Goal: Transaction & Acquisition: Book appointment/travel/reservation

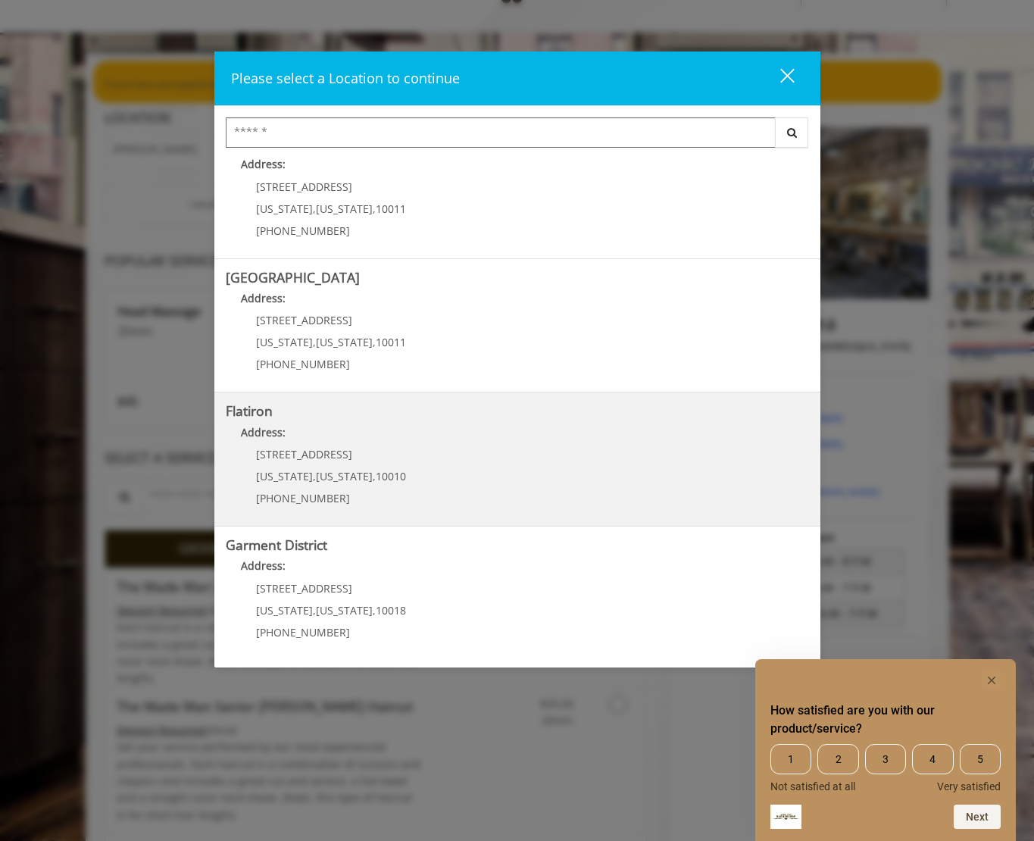
scroll to position [99, 0]
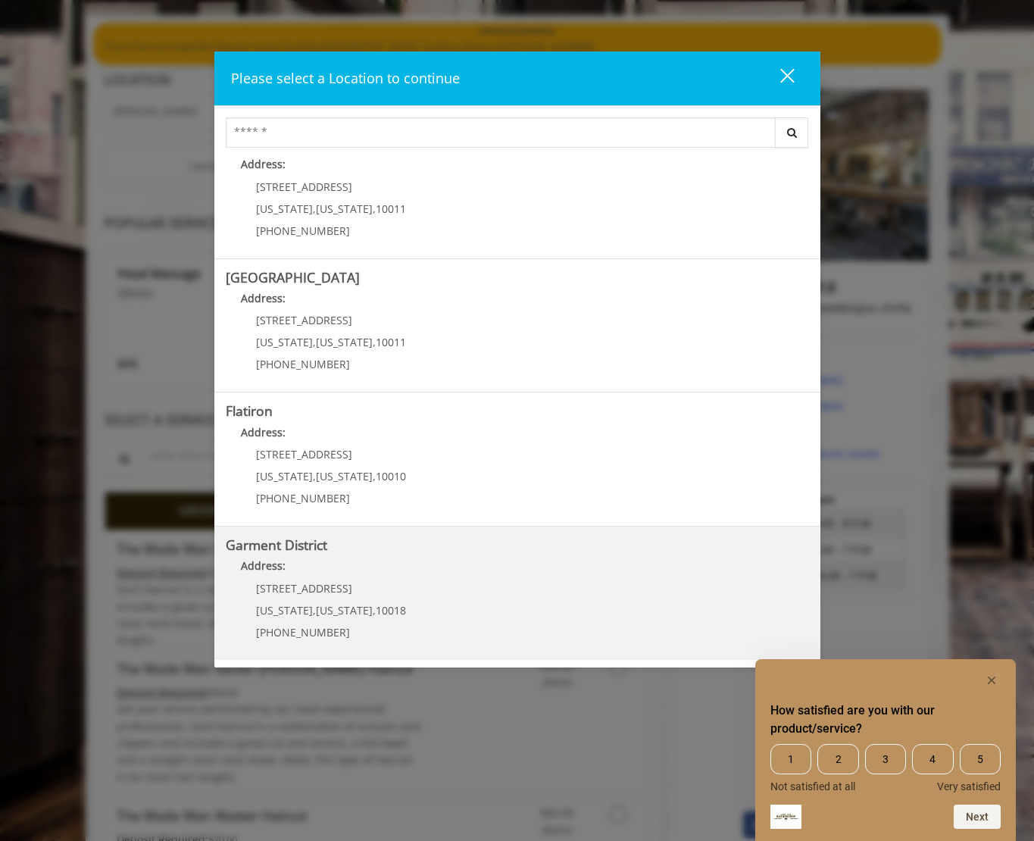
click at [302, 585] on span "1400 Broadway" at bounding box center [304, 588] width 96 height 14
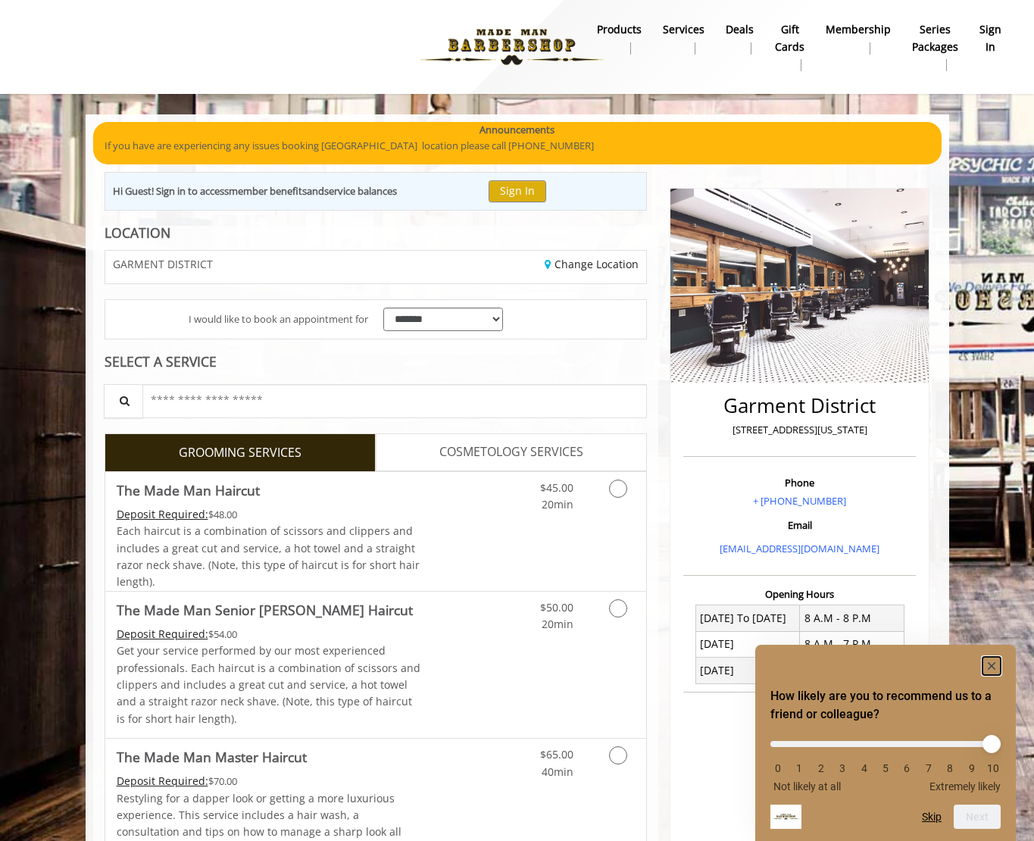
click at [996, 666] on rect "Hide survey" at bounding box center [992, 666] width 18 height 18
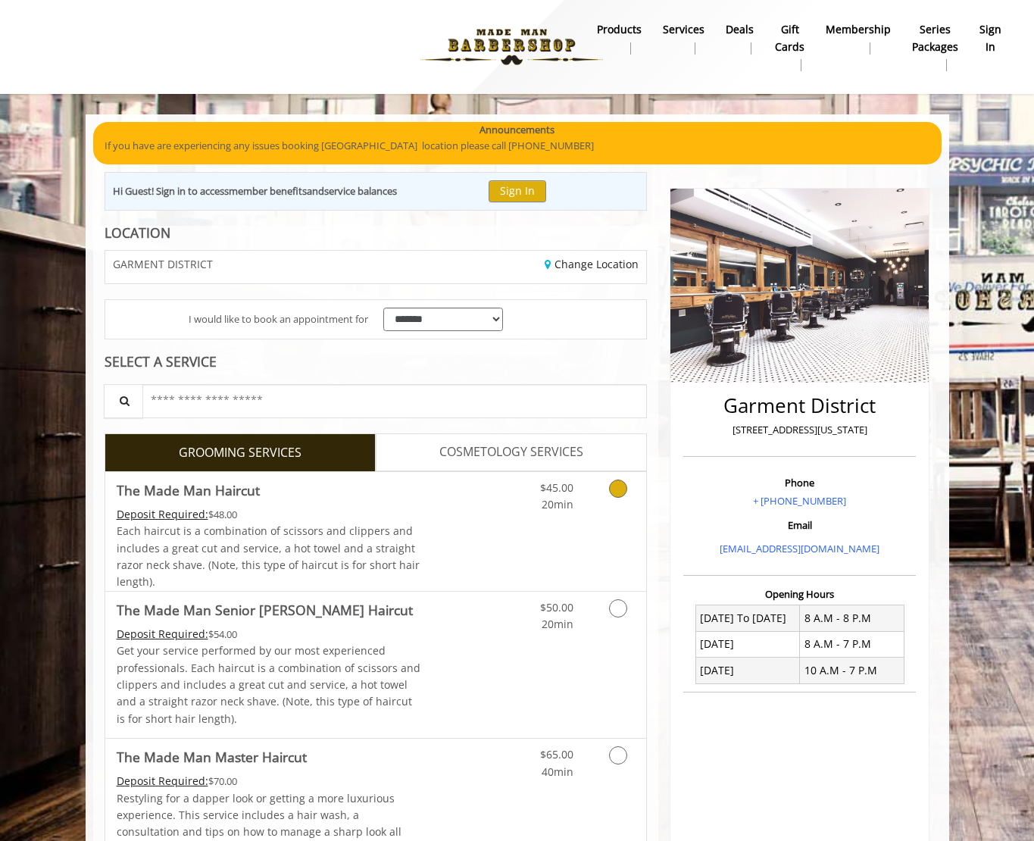
click at [617, 492] on icon "Grooming services" at bounding box center [618, 489] width 18 height 18
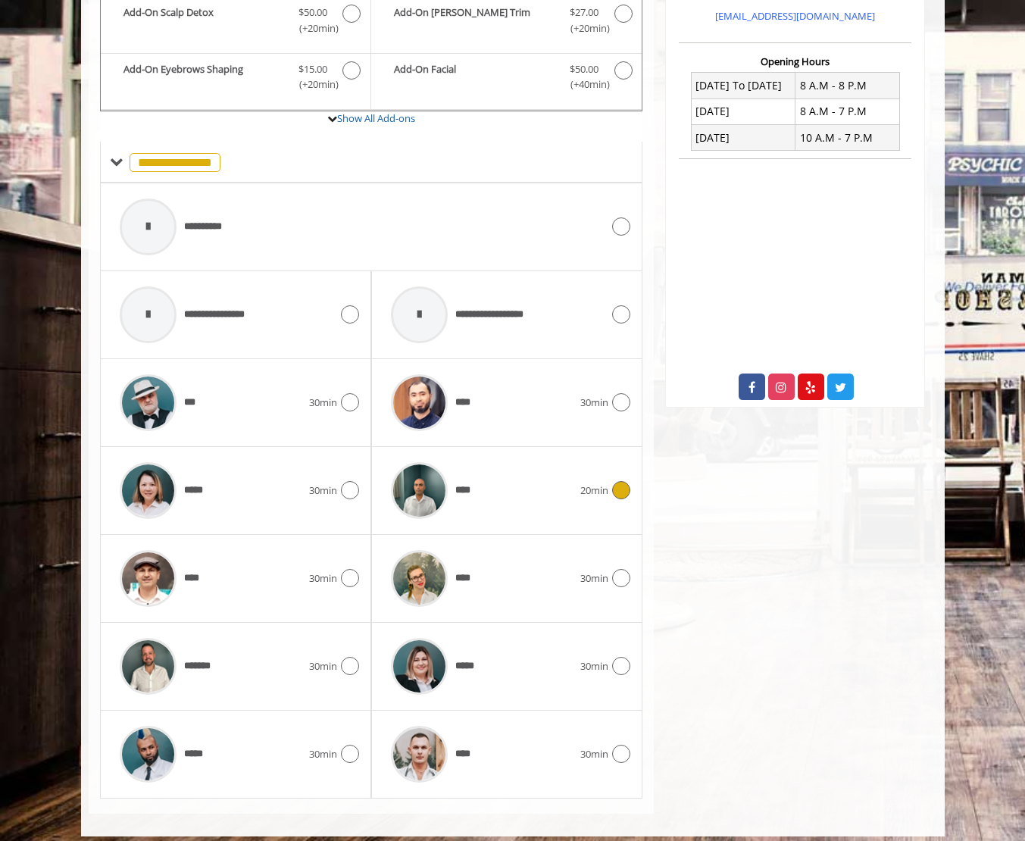
scroll to position [543, 0]
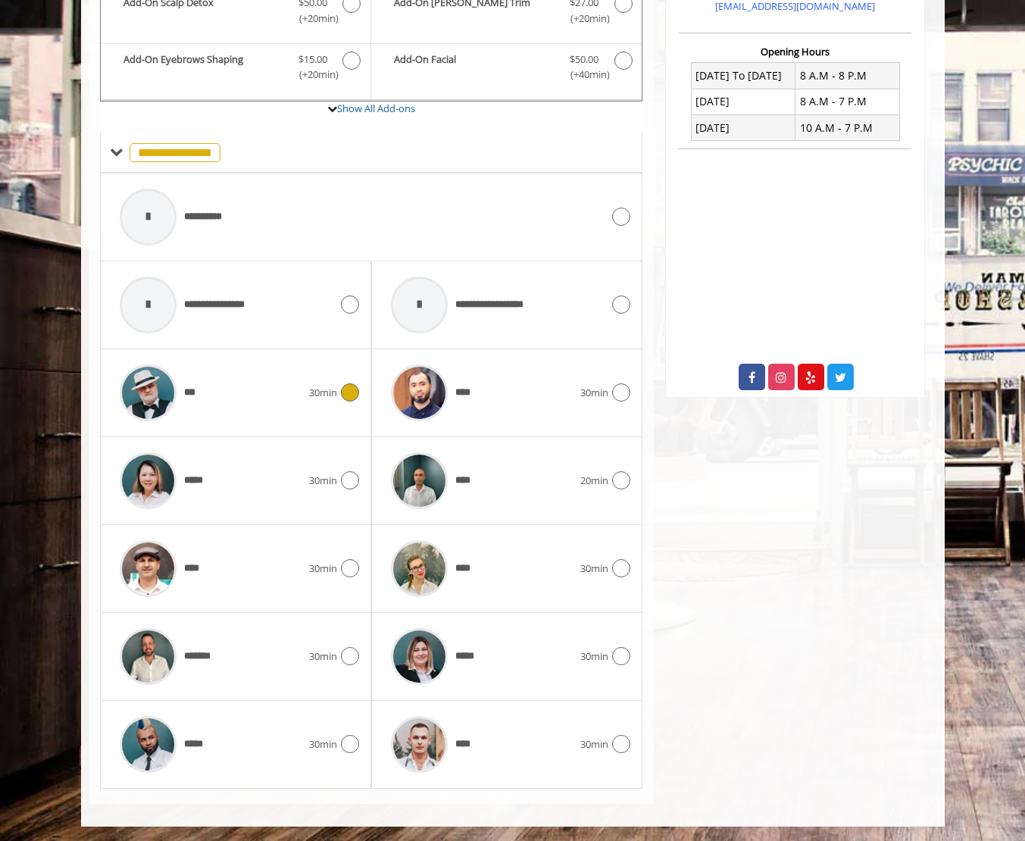
click at [351, 389] on icon at bounding box center [350, 392] width 18 height 18
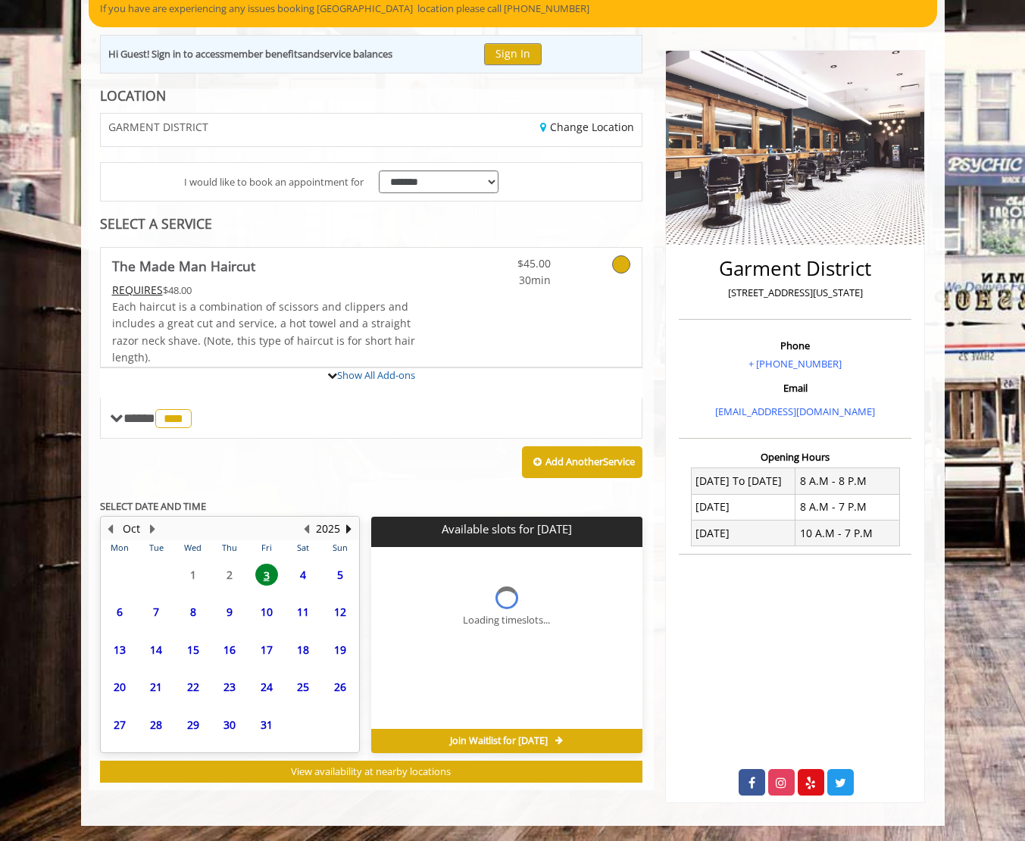
scroll to position [285, 0]
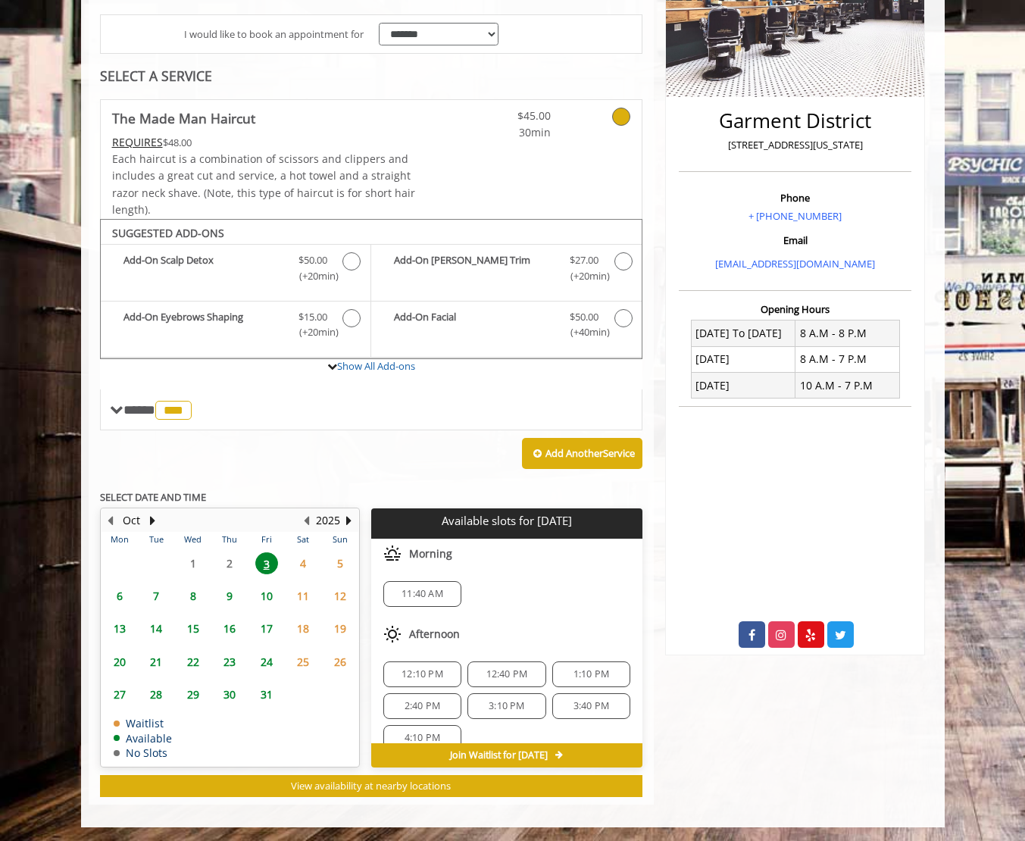
click at [427, 597] on span "11:40 AM" at bounding box center [423, 594] width 42 height 12
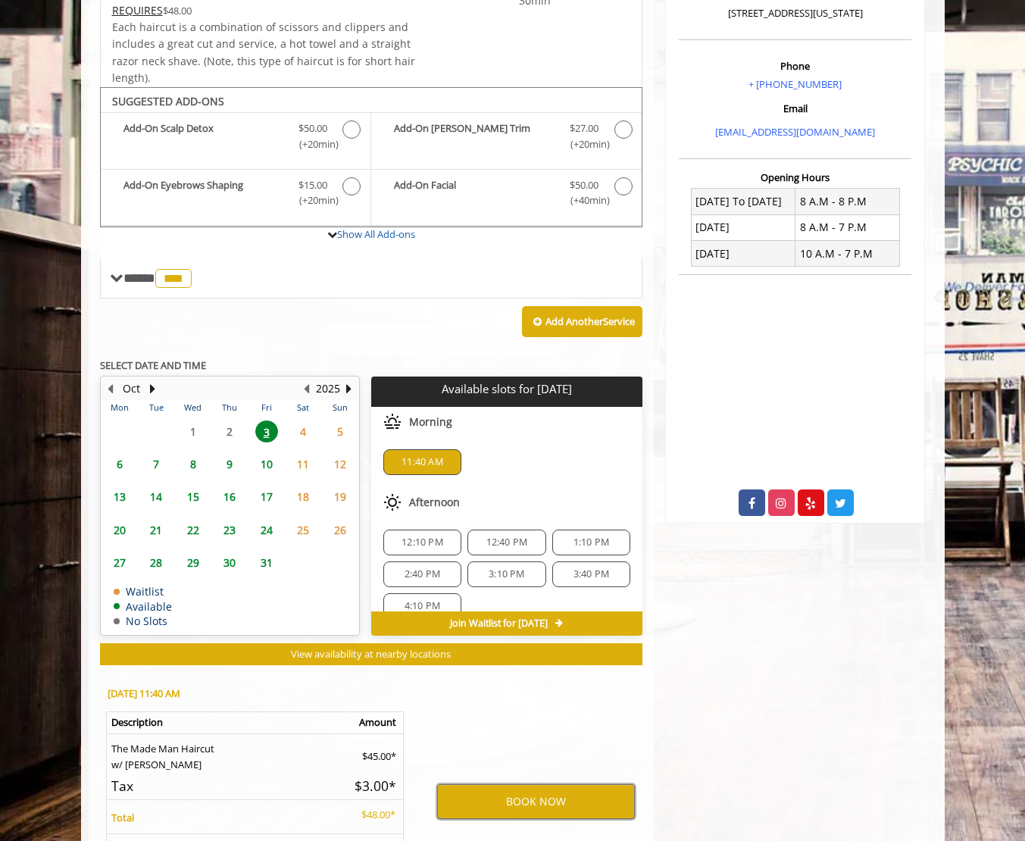
scroll to position [393, 0]
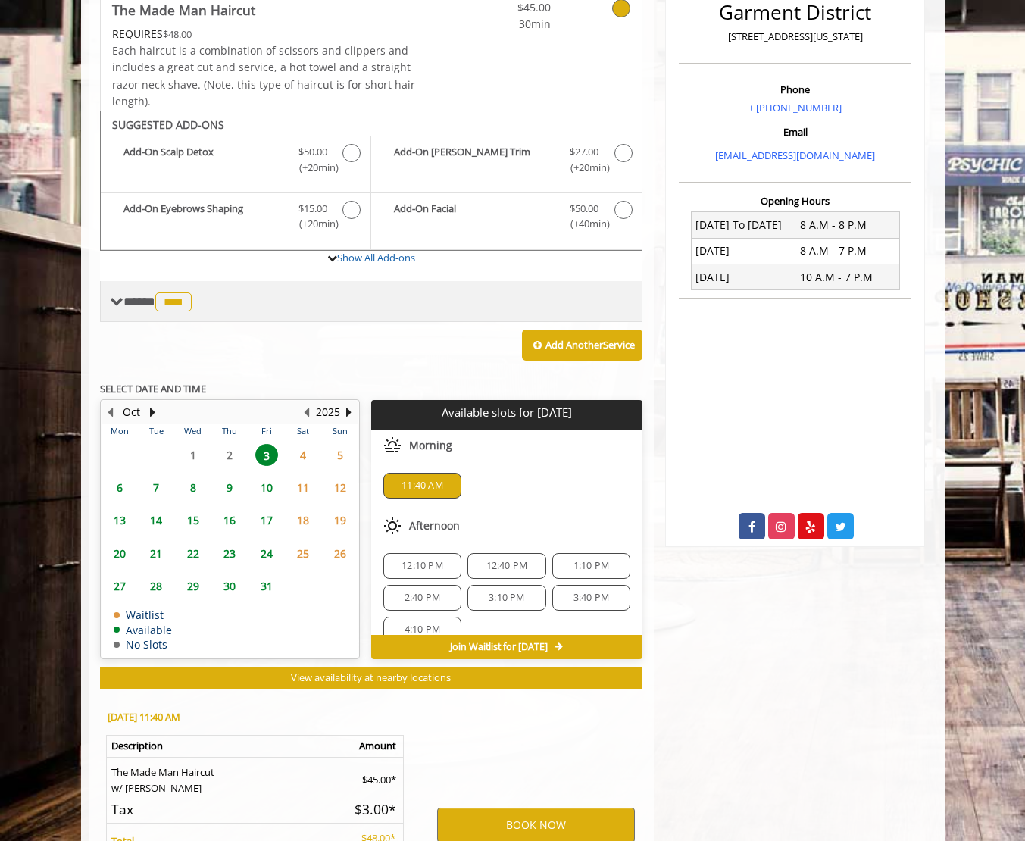
click at [180, 306] on span "***" at bounding box center [173, 302] width 36 height 19
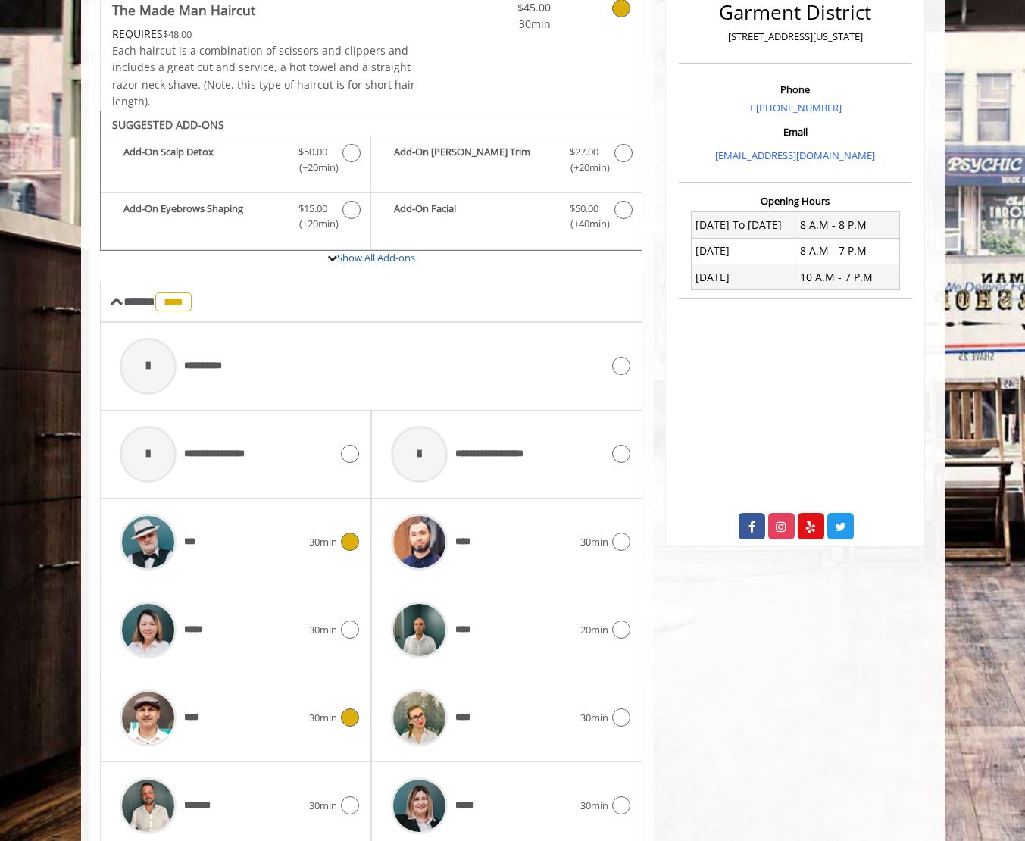
click at [347, 715] on icon at bounding box center [350, 718] width 18 height 18
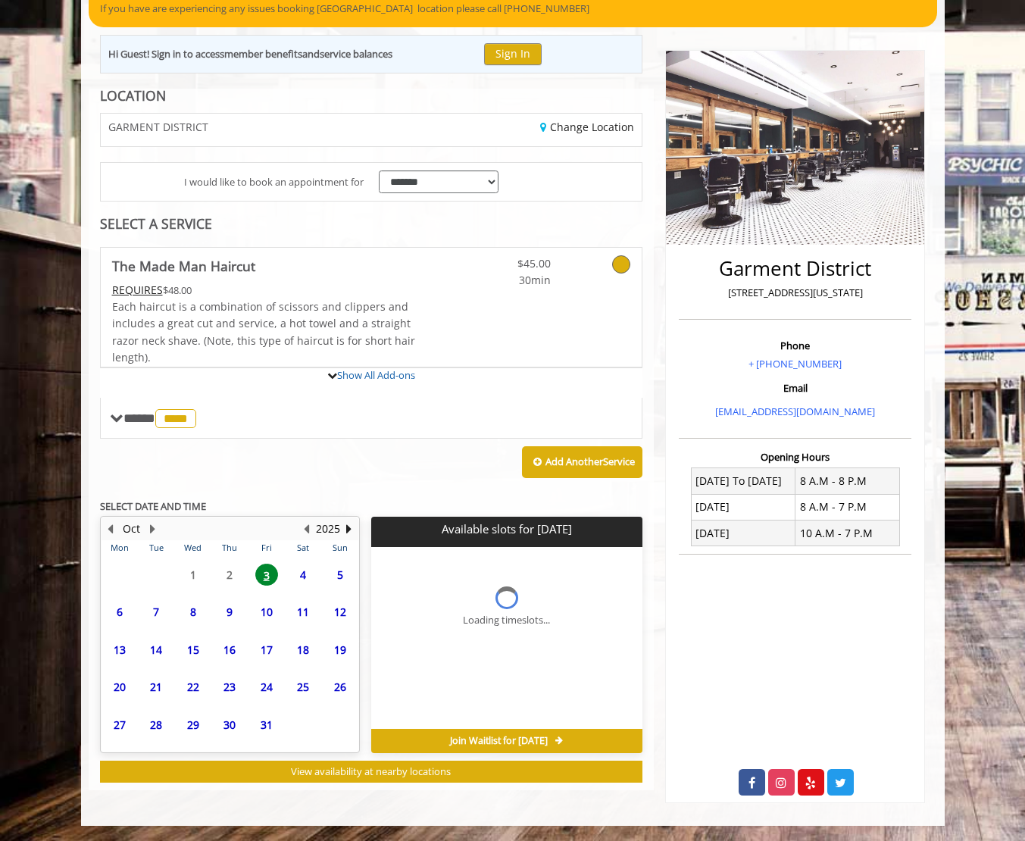
scroll to position [262, 0]
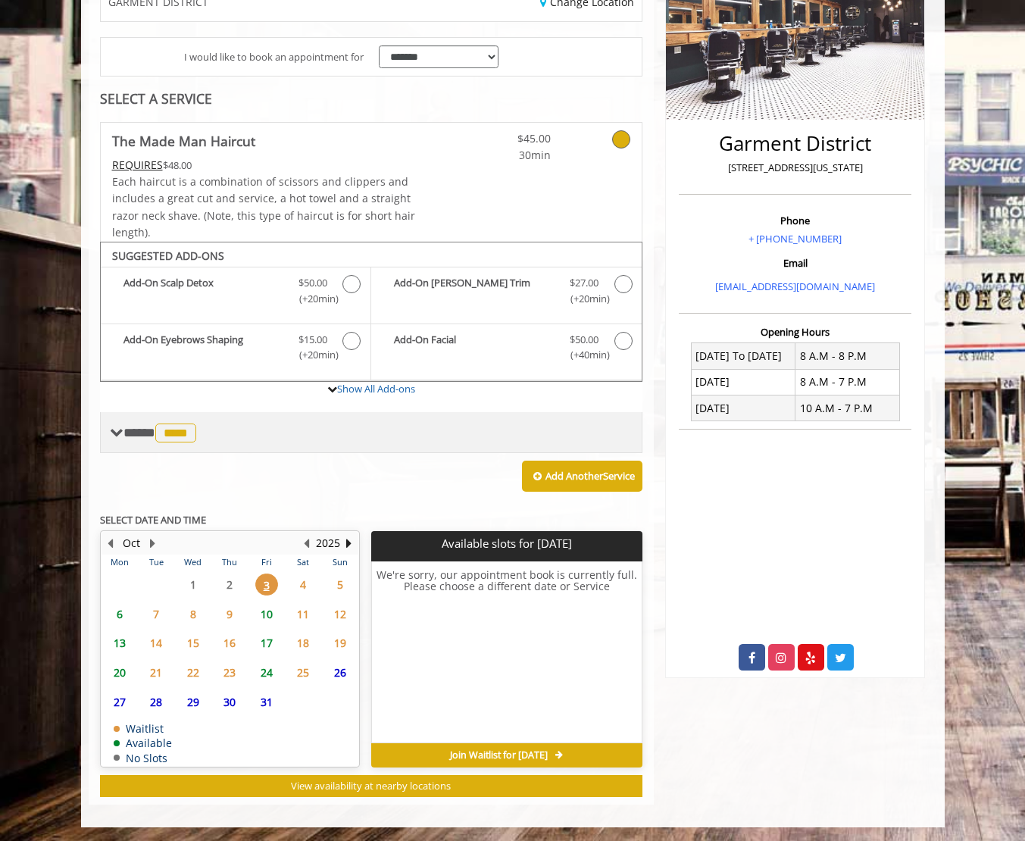
click at [196, 427] on span "****" at bounding box center [175, 433] width 41 height 19
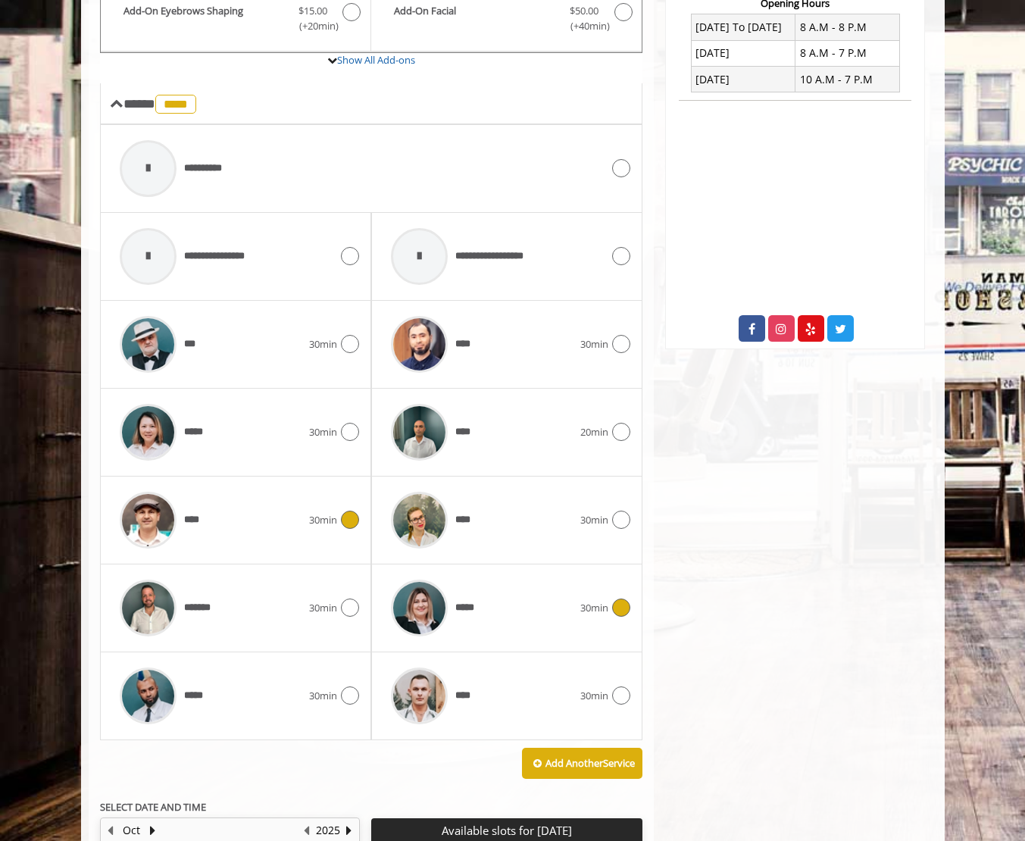
scroll to position [595, 0]
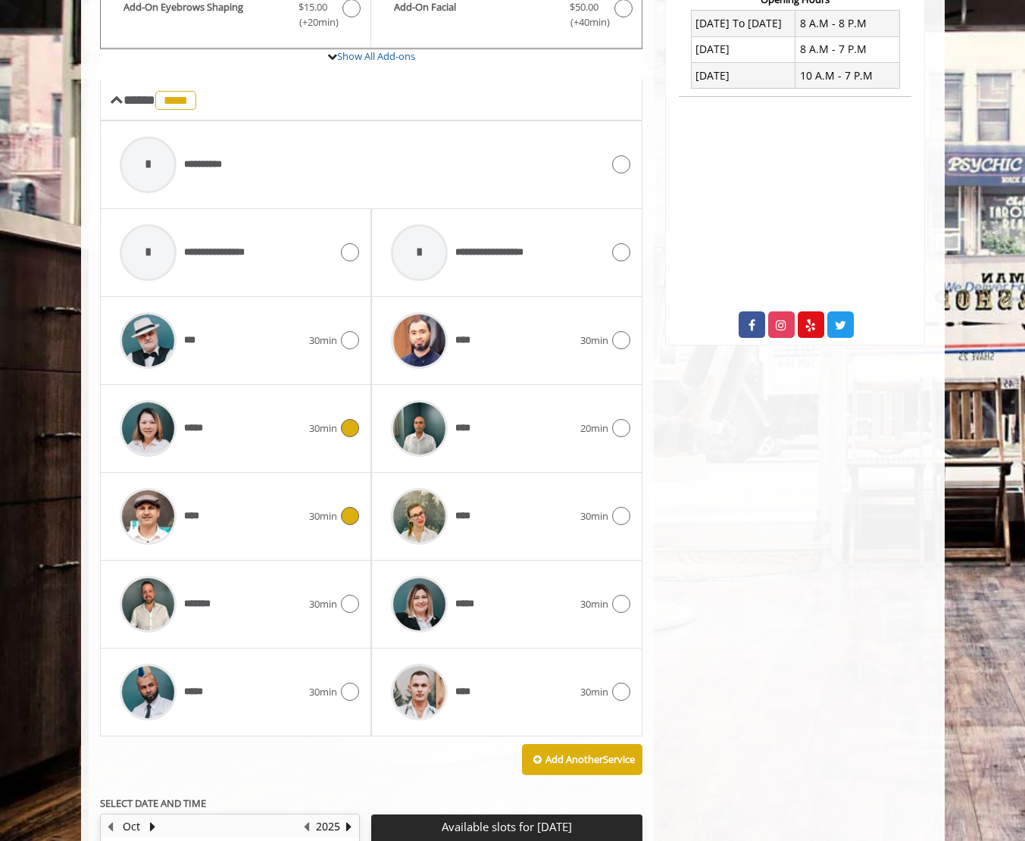
click at [348, 433] on icon at bounding box center [350, 428] width 18 height 18
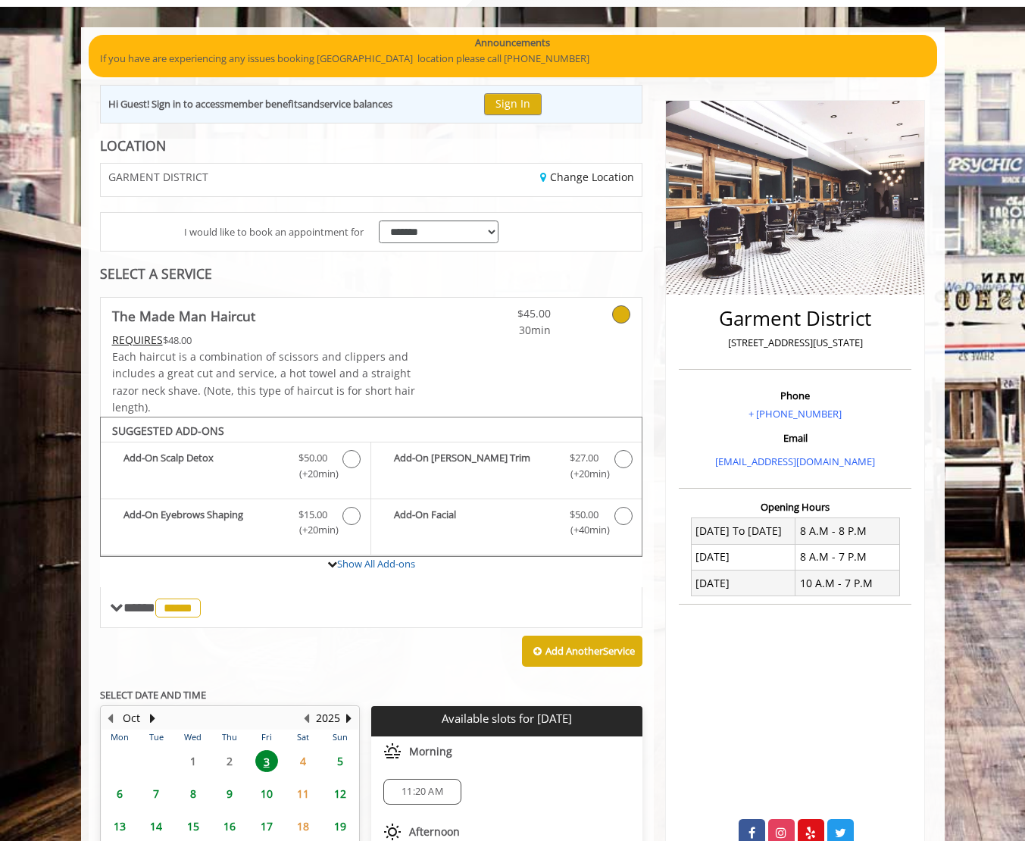
scroll to position [0, 0]
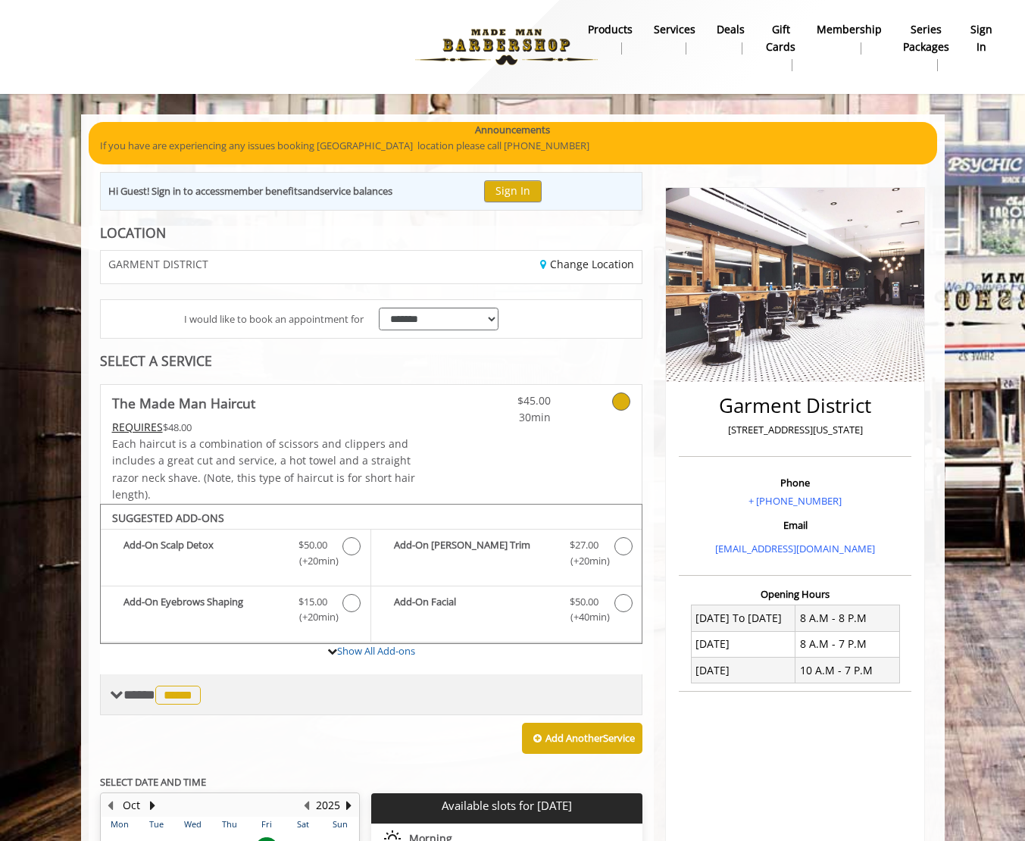
click at [200, 707] on div "**** ***** ********" at bounding box center [371, 694] width 543 height 41
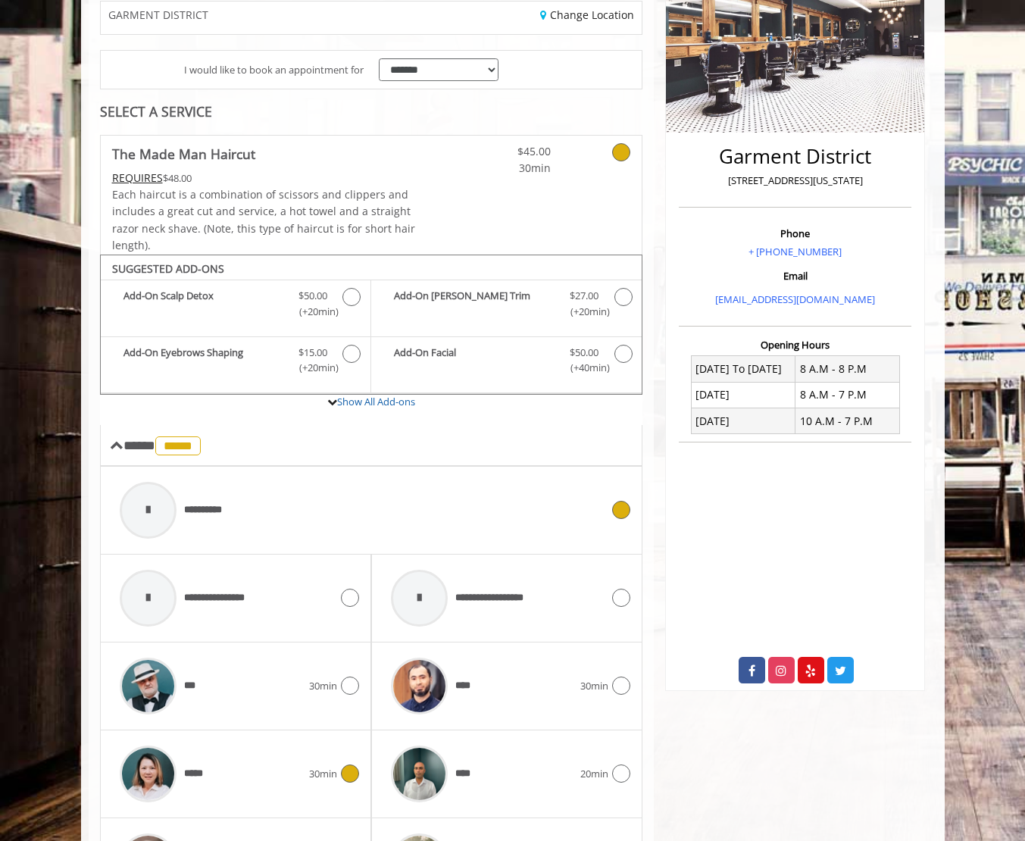
scroll to position [393, 0]
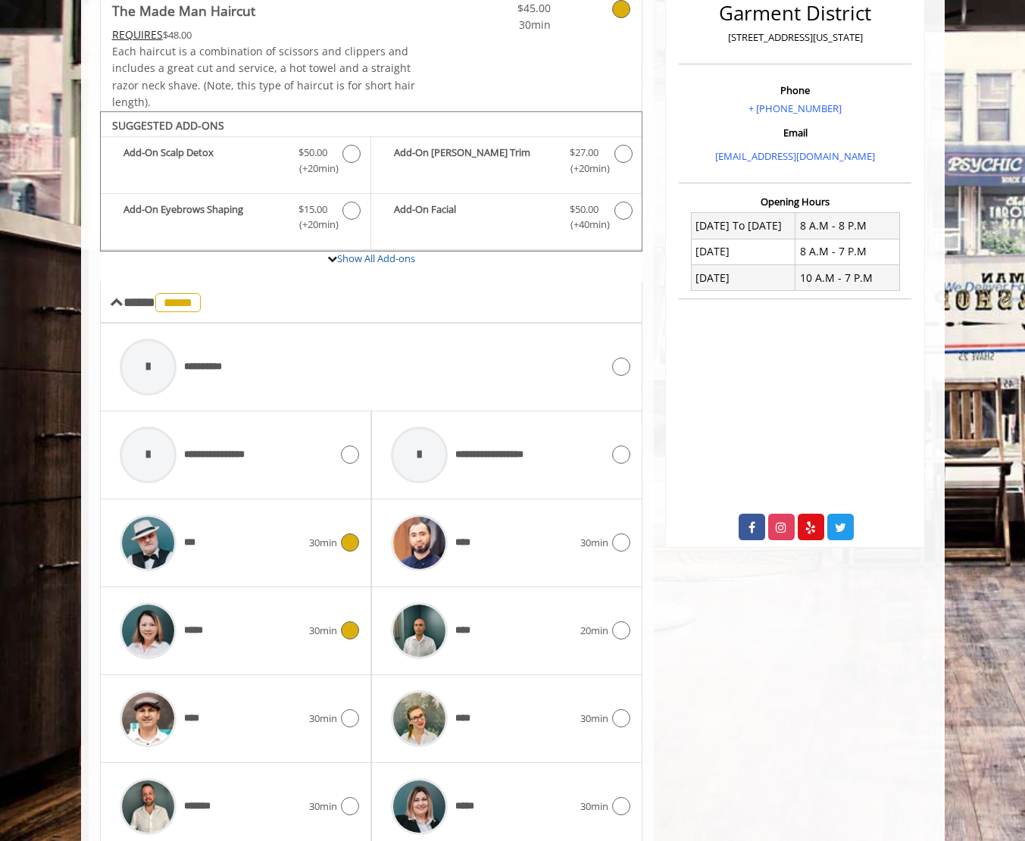
click at [357, 547] on icon at bounding box center [350, 542] width 18 height 18
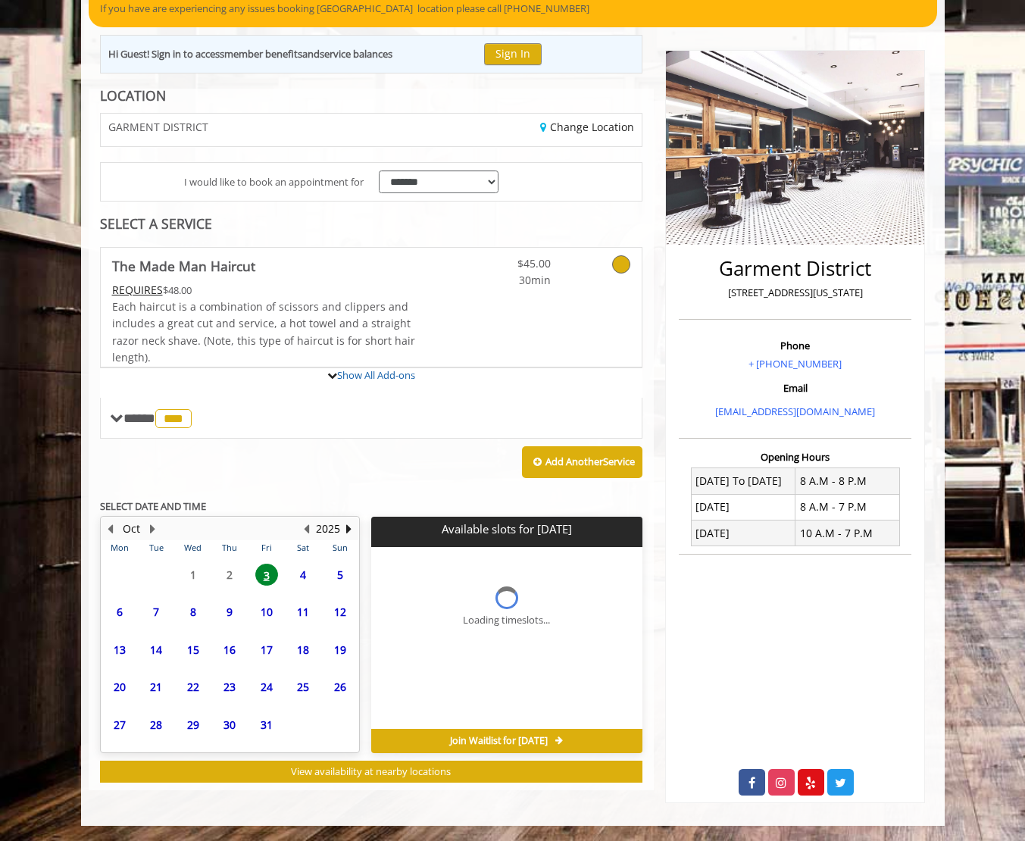
scroll to position [146, 0]
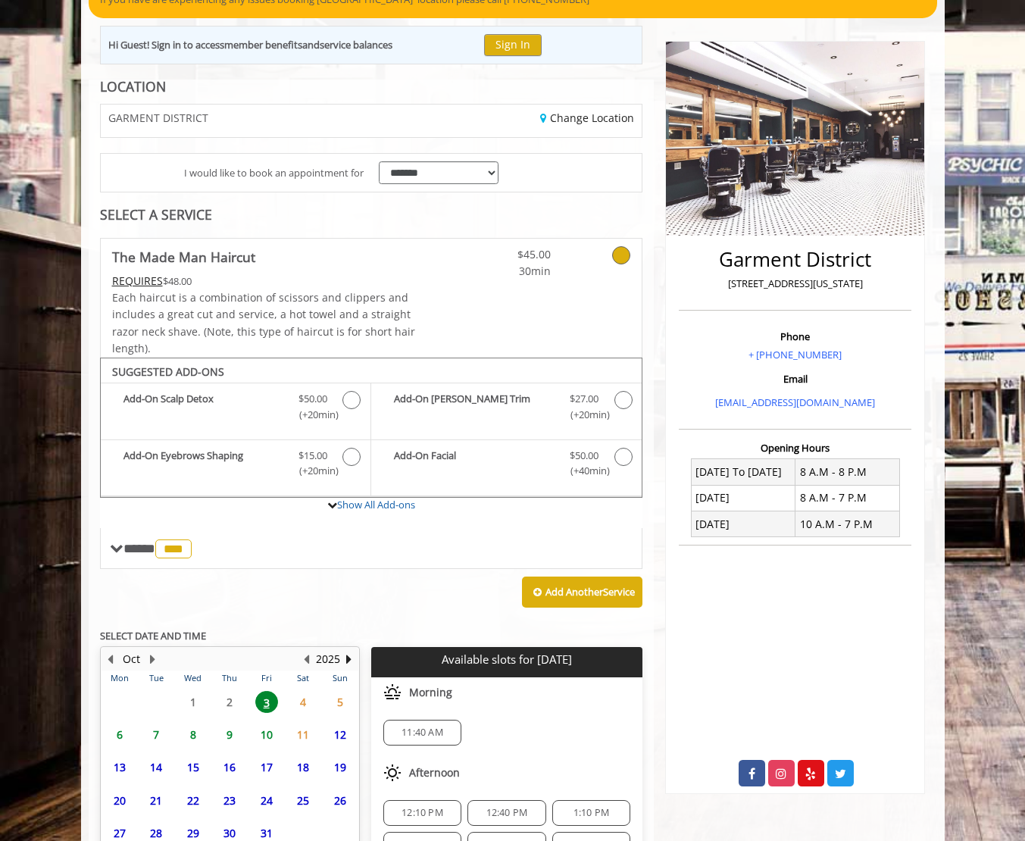
click at [434, 731] on span "11:40 AM" at bounding box center [423, 733] width 42 height 12
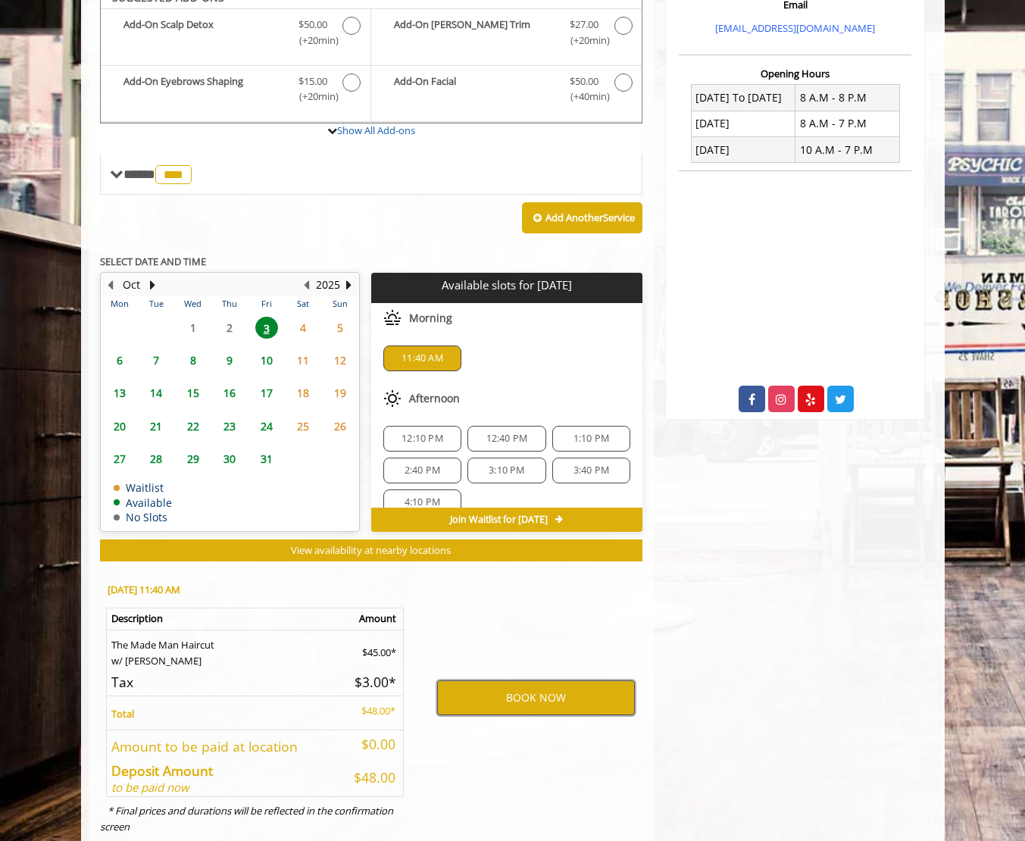
scroll to position [504, 0]
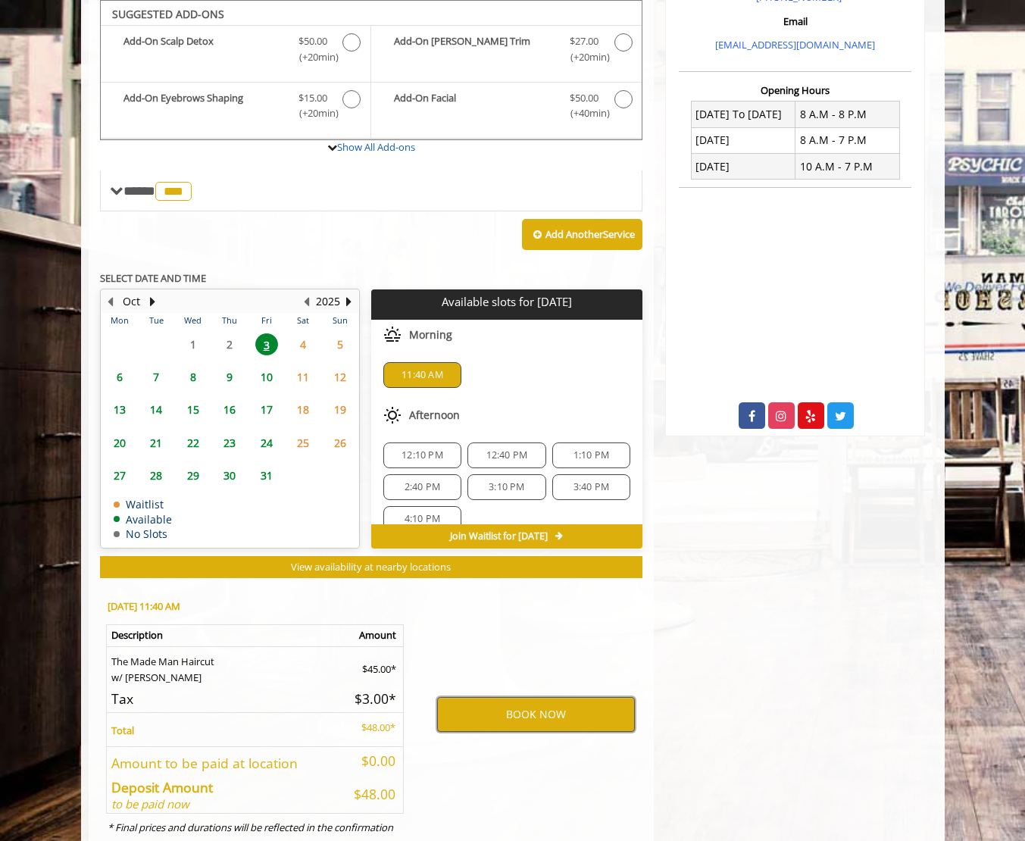
click at [535, 721] on button "BOOK NOW" at bounding box center [536, 714] width 198 height 35
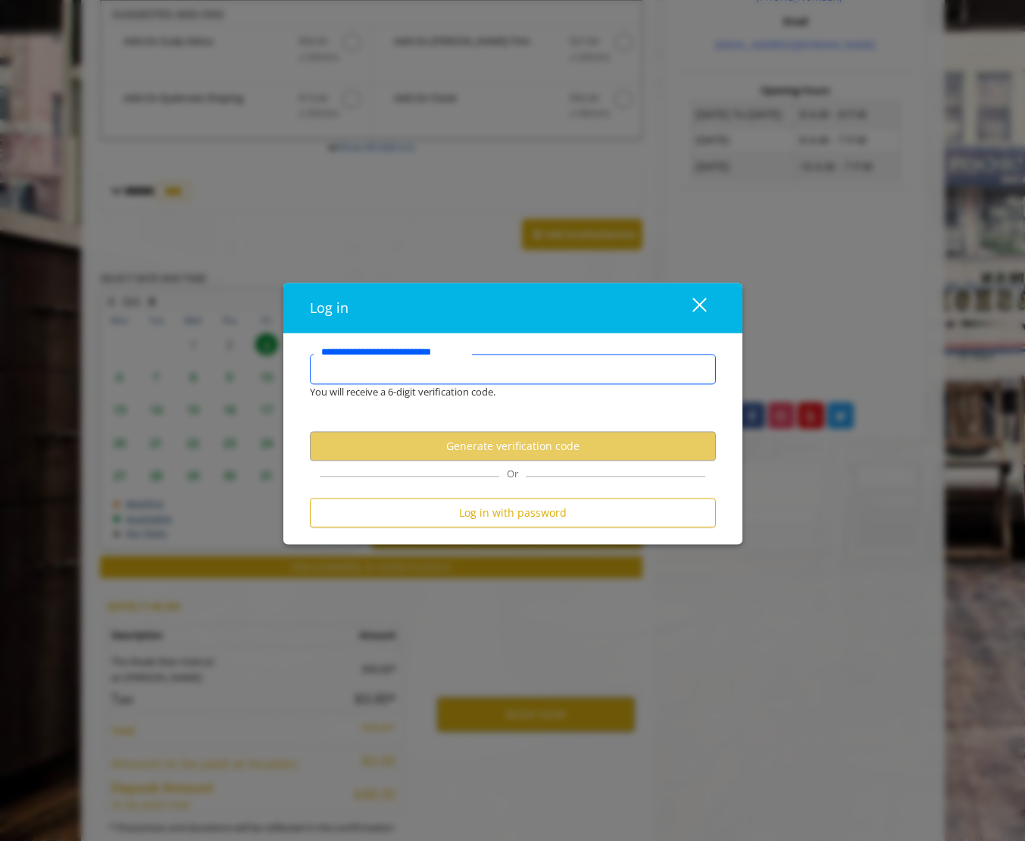
click at [418, 364] on input "**********" at bounding box center [513, 369] width 406 height 30
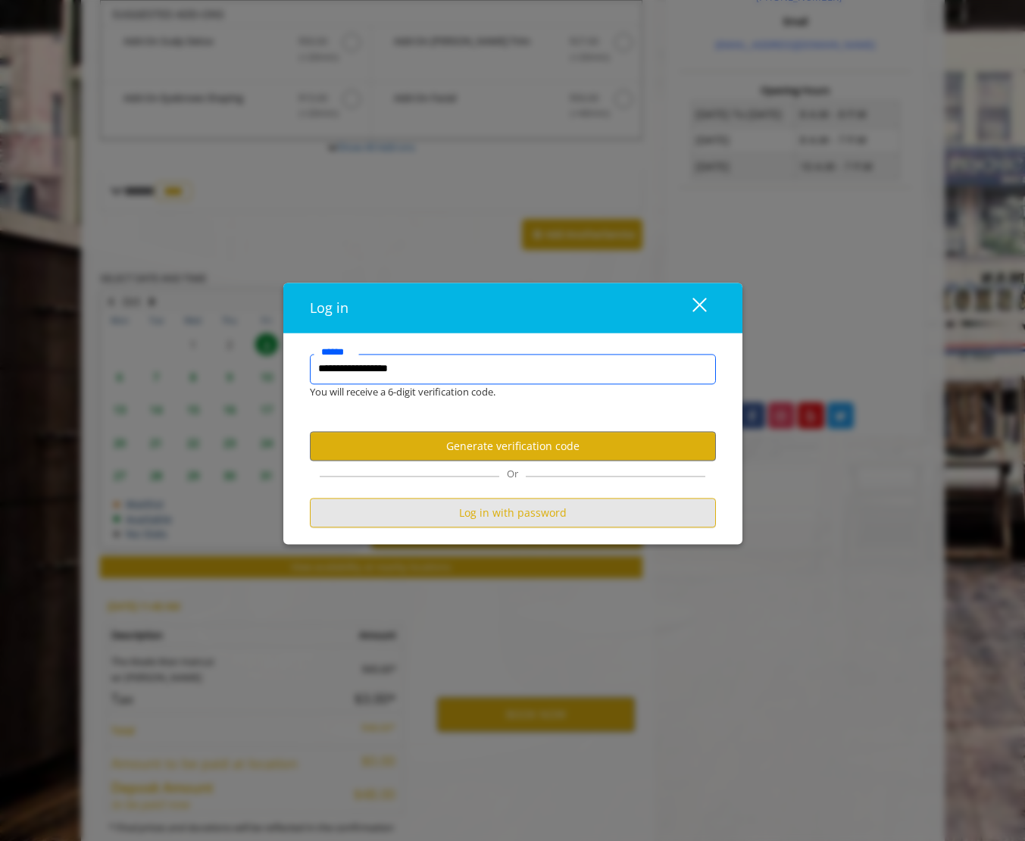
type input "**********"
click at [496, 515] on button "Log in with password" at bounding box center [513, 514] width 406 height 30
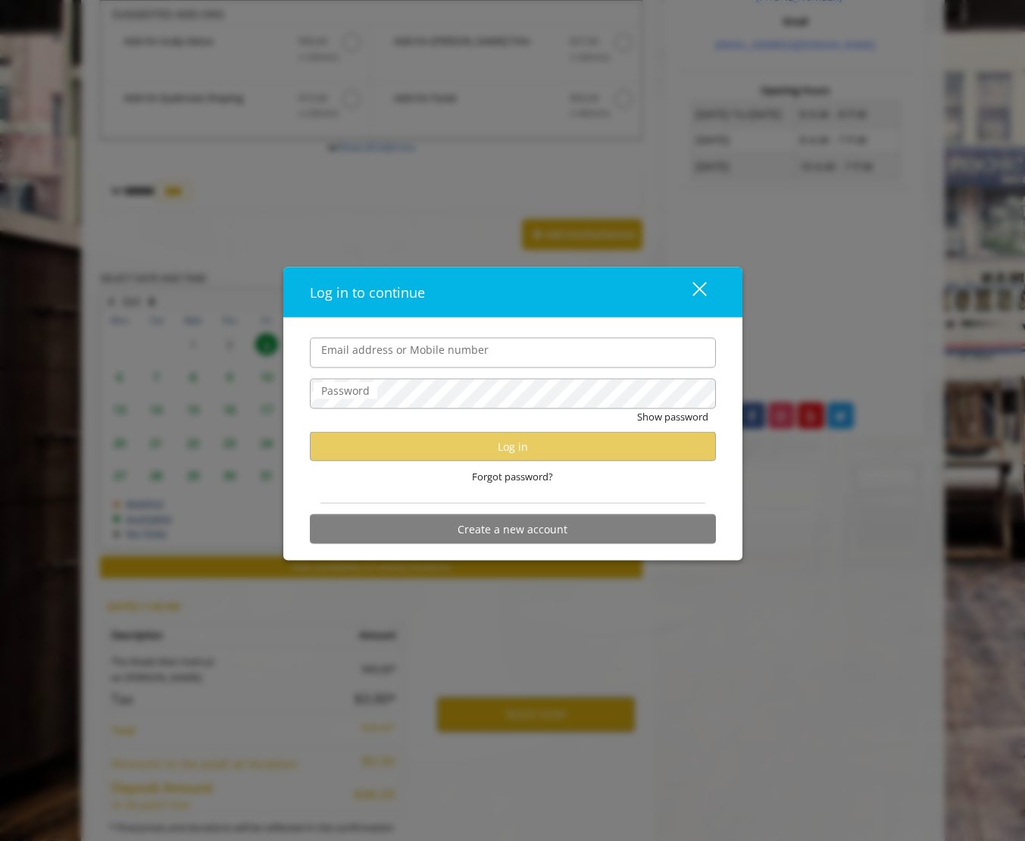
scroll to position [0, 0]
type input "**********"
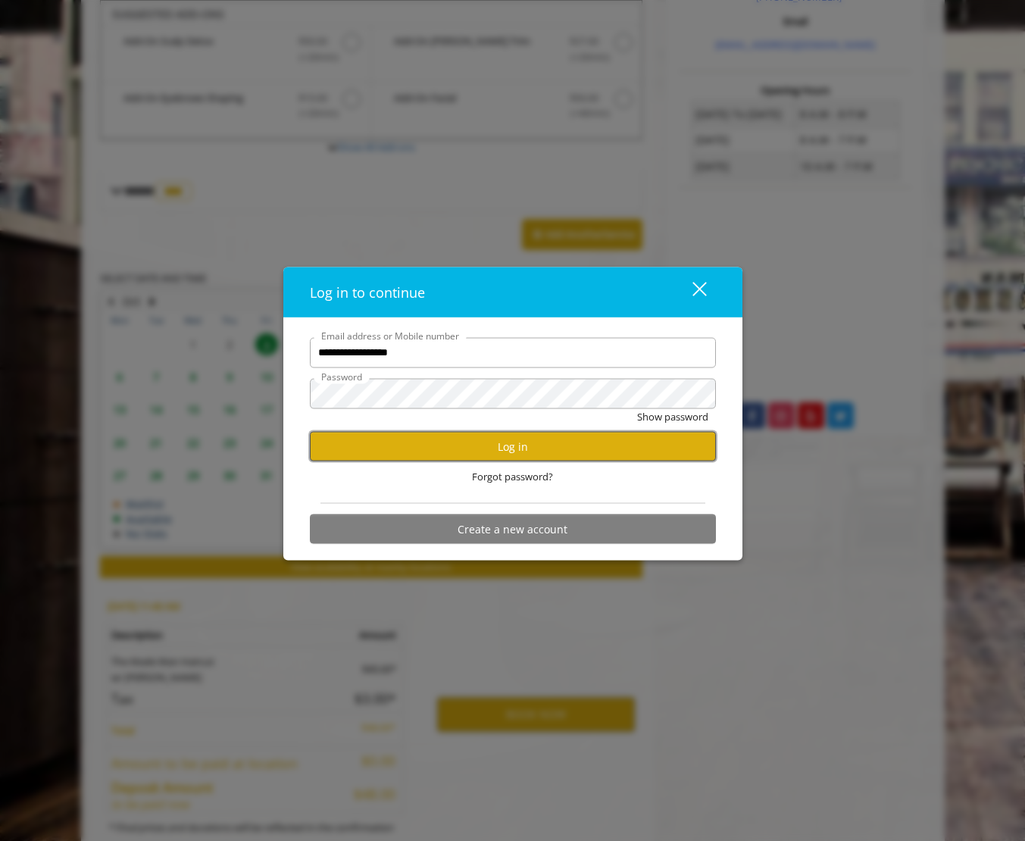
click at [527, 452] on button "Log in" at bounding box center [513, 447] width 406 height 30
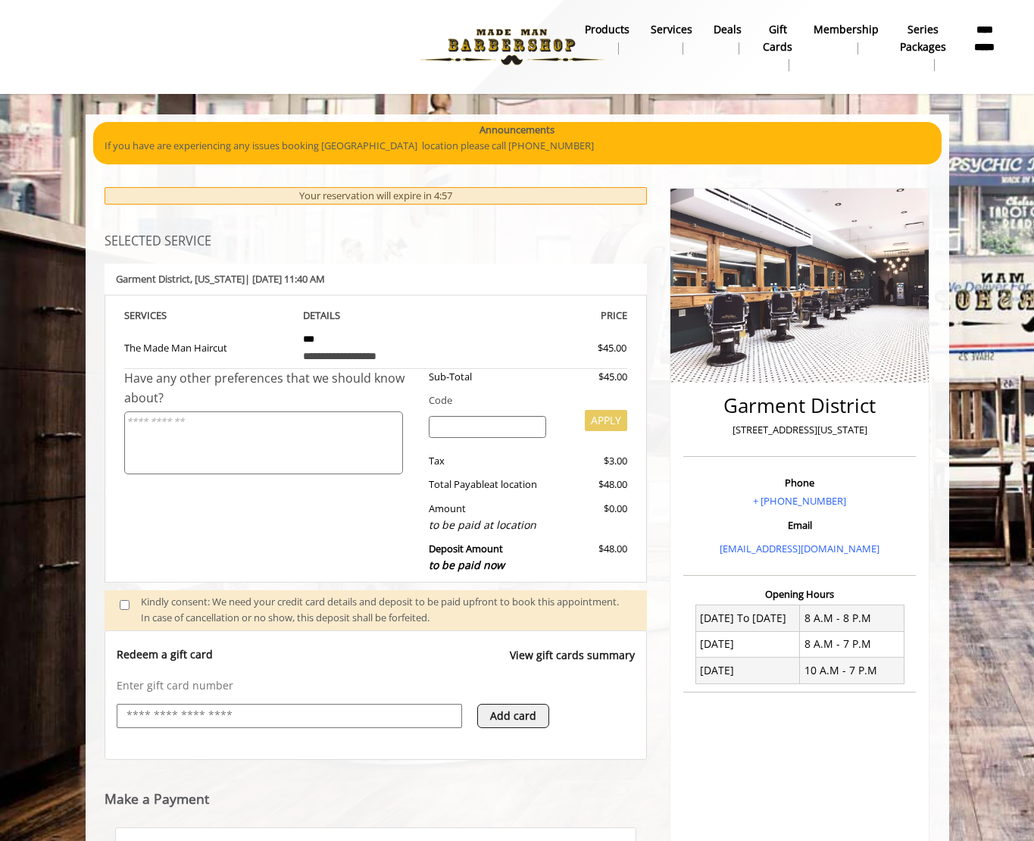
scroll to position [205, 0]
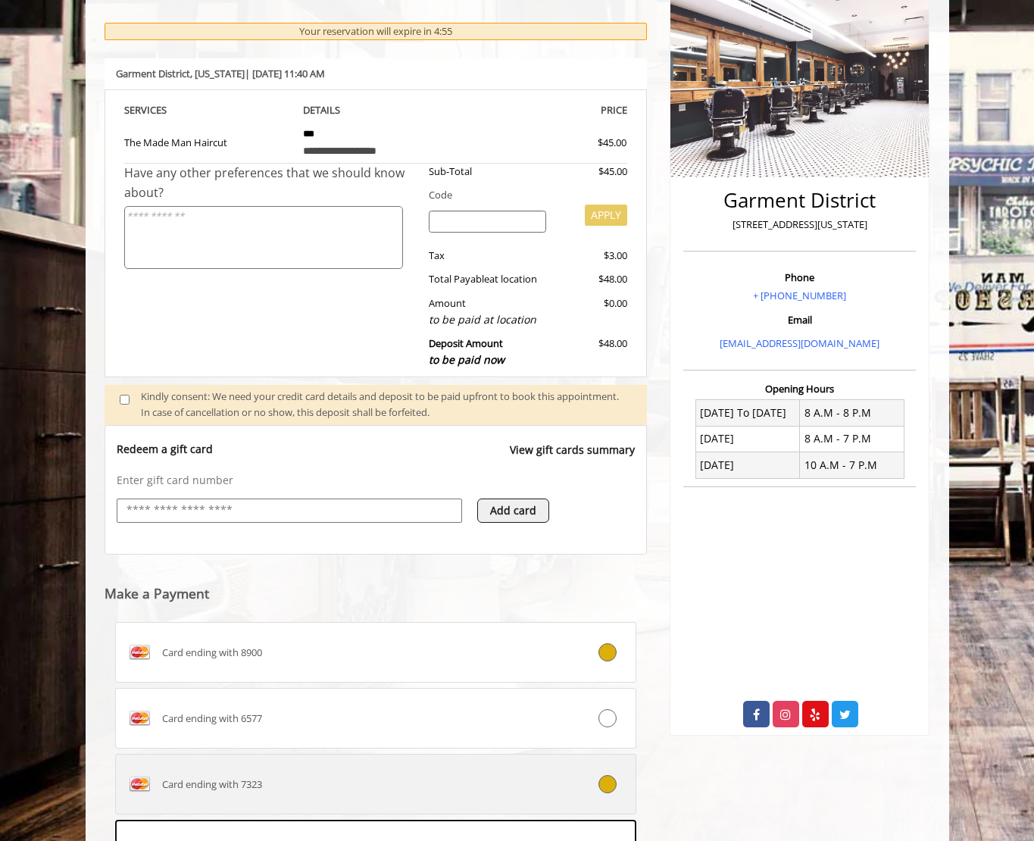
click at [608, 784] on icon at bounding box center [608, 784] width 18 height 18
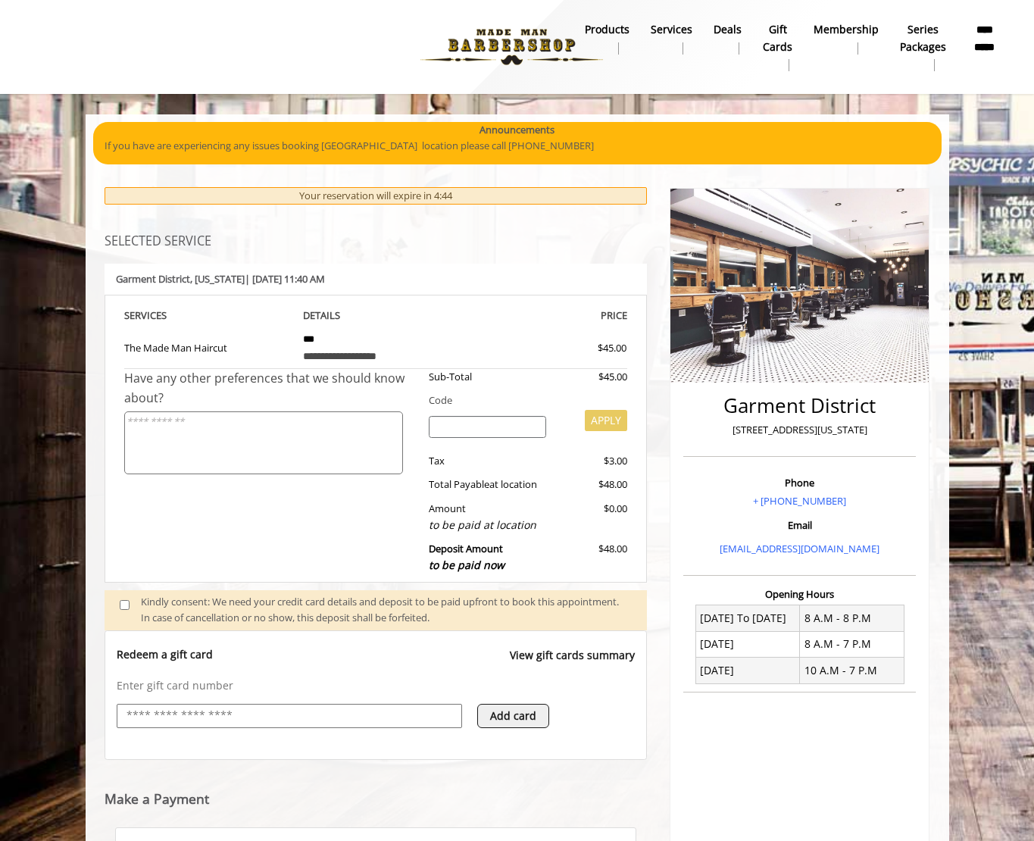
scroll to position [437, 0]
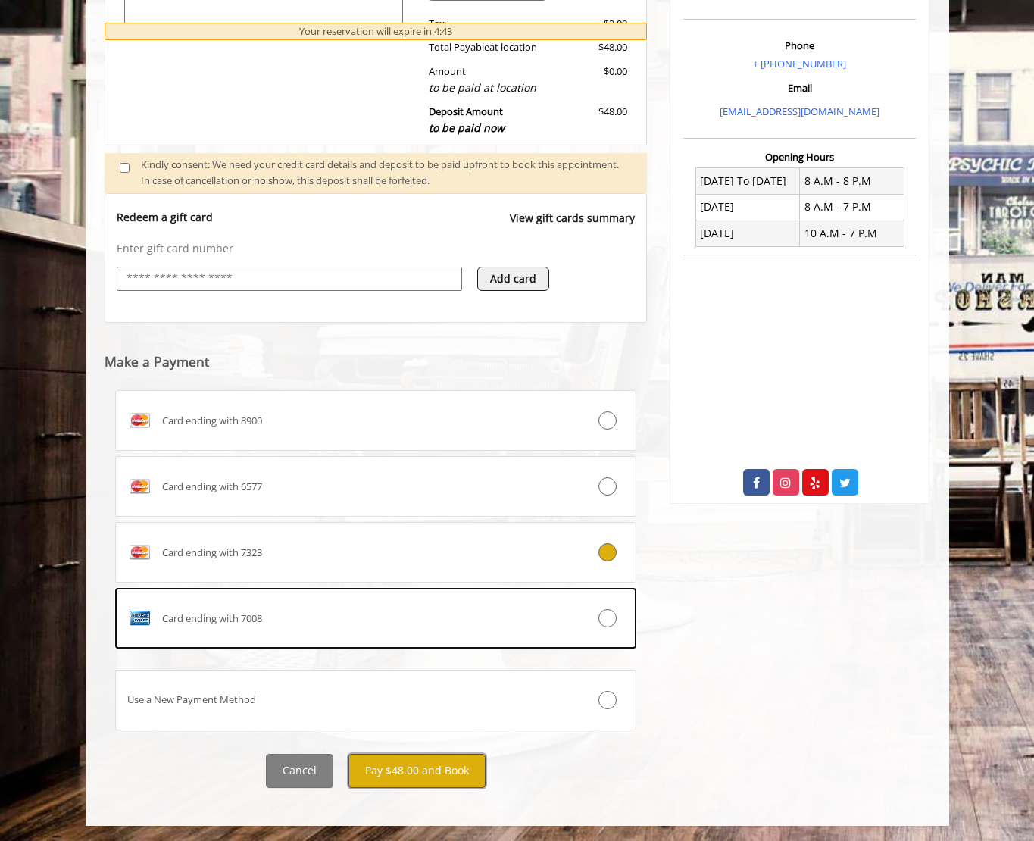
click at [394, 774] on button "Pay $48.00 and Book" at bounding box center [417, 771] width 137 height 34
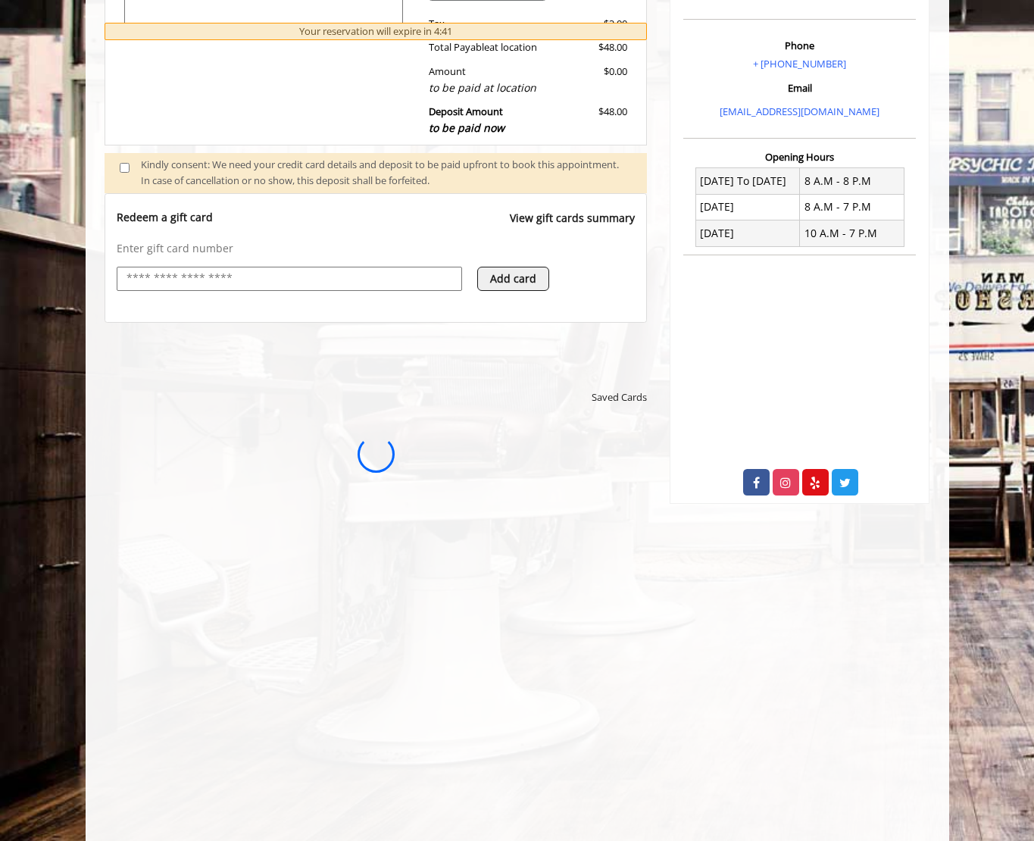
scroll to position [0, 0]
